Goal: Task Accomplishment & Management: Manage account settings

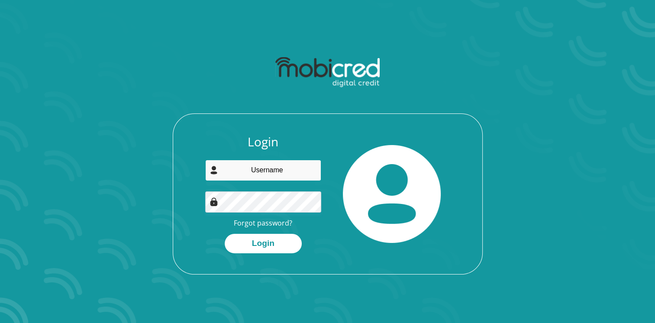
click at [249, 176] on input "email" at bounding box center [263, 170] width 116 height 21
type input "[EMAIL_ADDRESS][DOMAIN_NAME]"
click at [225, 234] on button "Login" at bounding box center [263, 243] width 77 height 19
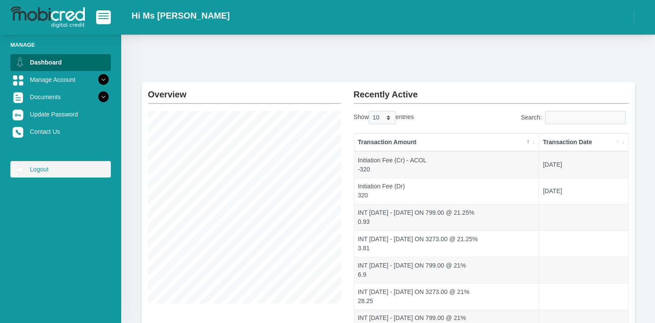
click at [34, 170] on link "log out Logout" at bounding box center [60, 169] width 100 height 16
